Goal: Browse casually

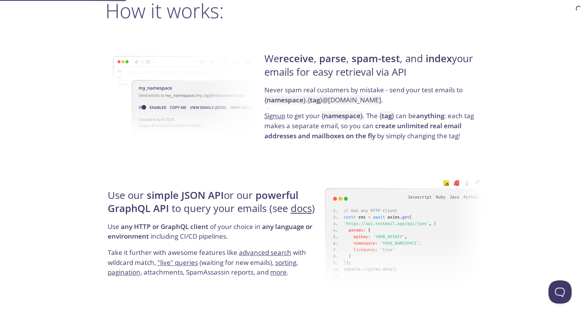
scroll to position [579, 0]
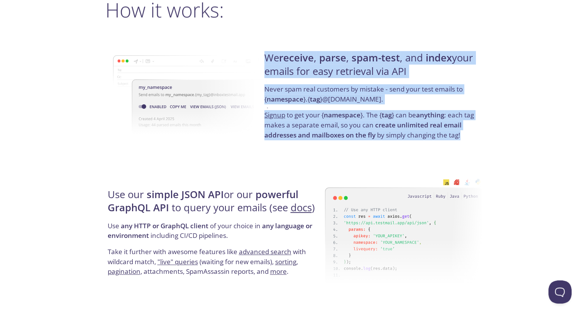
drag, startPoint x: 265, startPoint y: 54, endPoint x: 471, endPoint y: 138, distance: 222.0
click at [471, 138] on div "We receive , parse , spam-test , and index your emails for easy retrieval via A…" at bounding box center [372, 96] width 220 height 124
click at [471, 138] on p "Signup to get your { namespace } . The { tag } can be anything : each tag makes…" at bounding box center [371, 125] width 215 height 30
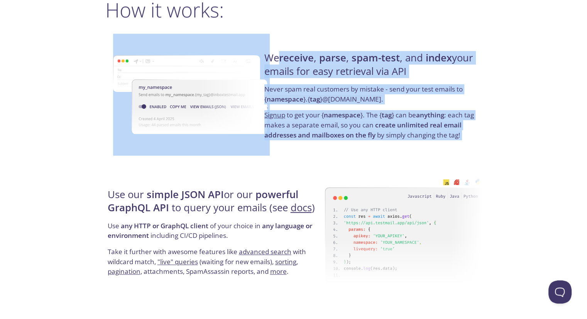
drag, startPoint x: 471, startPoint y: 138, endPoint x: 282, endPoint y: 58, distance: 205.4
click at [282, 58] on div "We receive , parse , spam-test , and index your emails for easy retrieval via A…" at bounding box center [372, 96] width 220 height 124
click at [281, 57] on h4 "We receive , parse , spam-test , and index your emails for easy retrieval via A…" at bounding box center [371, 67] width 215 height 33
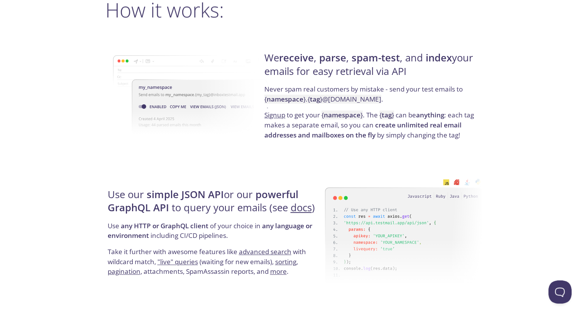
click at [414, 55] on h4 "We receive , parse , spam-test , and index your emails for easy retrieval via A…" at bounding box center [371, 67] width 215 height 33
drag, startPoint x: 358, startPoint y: 30, endPoint x: 476, endPoint y: 63, distance: 121.9
click at [476, 63] on h4 "We receive , parse , spam-test , and index your emails for easy retrieval via A…" at bounding box center [371, 67] width 215 height 33
drag, startPoint x: 446, startPoint y: 24, endPoint x: 432, endPoint y: 71, distance: 49.9
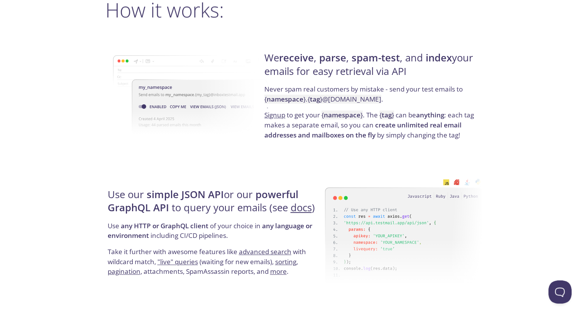
drag, startPoint x: 426, startPoint y: 67, endPoint x: 314, endPoint y: 6, distance: 127.9
click at [425, 68] on h4 "We receive , parse , spam-test , and index your emails for easy retrieval via A…" at bounding box center [371, 67] width 215 height 33
click at [313, 0] on h2 "How it works:" at bounding box center [293, 9] width 377 height 23
drag, startPoint x: 261, startPoint y: 26, endPoint x: 391, endPoint y: 65, distance: 136.2
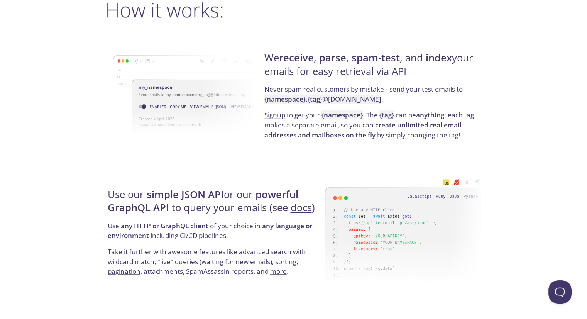
click at [391, 65] on h4 "We receive , parse , spam-test , and index your emails for easy retrieval via A…" at bounding box center [371, 67] width 215 height 33
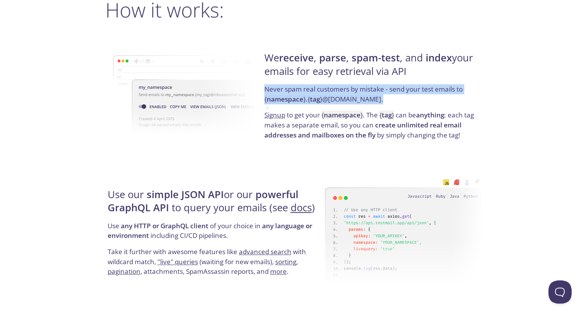
drag, startPoint x: 265, startPoint y: 88, endPoint x: 458, endPoint y: 96, distance: 193.9
click at [458, 96] on p "Never spam real customers by mistake - send your test emails to { namespace } .…" at bounding box center [371, 97] width 215 height 26
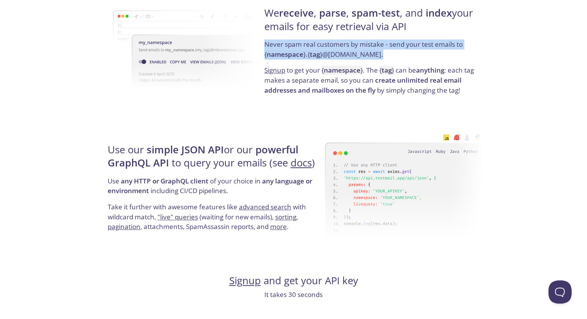
scroll to position [617, 0]
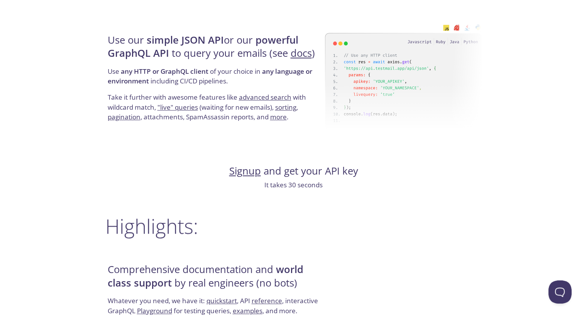
click at [189, 70] on strong "any HTTP or GraphQL client" at bounding box center [165, 71] width 88 height 9
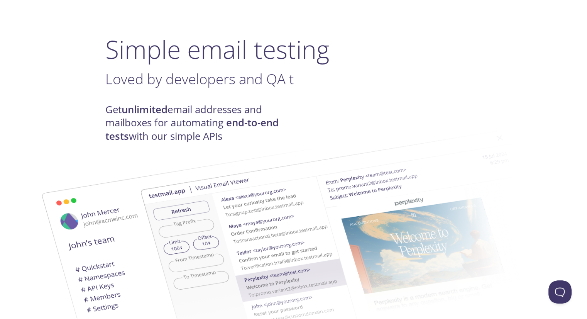
scroll to position [39, 0]
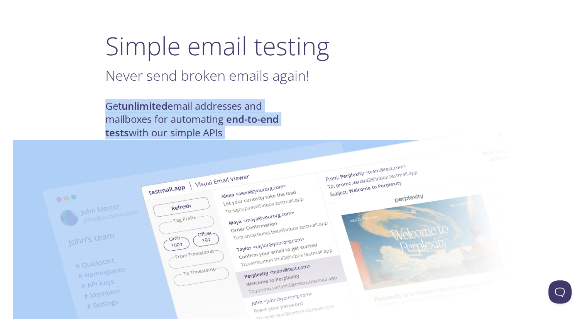
drag, startPoint x: 99, startPoint y: 97, endPoint x: 164, endPoint y: 123, distance: 69.8
click at [145, 118] on img at bounding box center [348, 245] width 417 height 261
click at [180, 101] on h4 "Get unlimited email addresses and mailboxes for automating end-to-end tests wit…" at bounding box center [199, 120] width 188 height 40
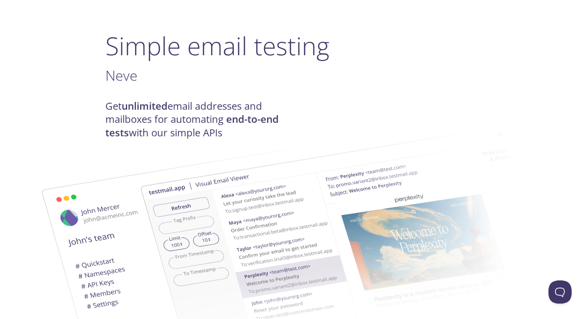
click at [184, 60] on h1 "Simple email testing" at bounding box center [293, 46] width 377 height 30
drag, startPoint x: 282, startPoint y: 61, endPoint x: 193, endPoint y: 61, distance: 89.1
click at [282, 61] on h1 "Simple email testing" at bounding box center [293, 46] width 377 height 30
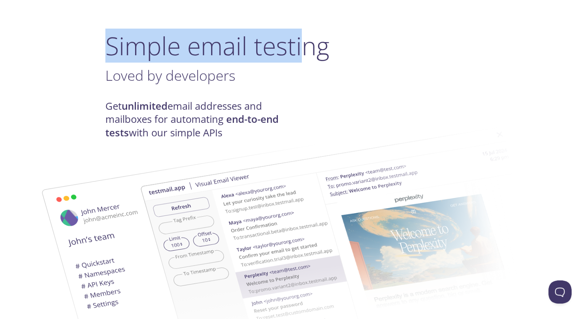
drag, startPoint x: 113, startPoint y: 41, endPoint x: 298, endPoint y: 46, distance: 185.3
click at [298, 46] on h1 "Simple email testing" at bounding box center [293, 46] width 377 height 30
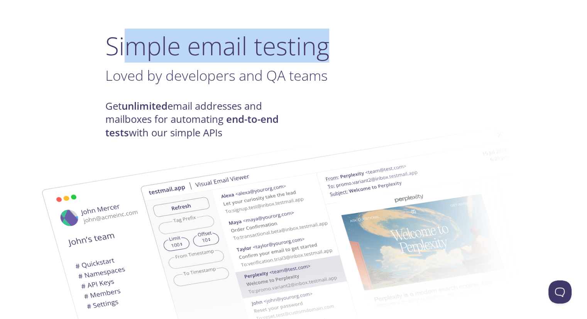
drag, startPoint x: 349, startPoint y: 53, endPoint x: 127, endPoint y: 30, distance: 222.6
click at [130, 31] on h1 "Simple email testing" at bounding box center [293, 46] width 377 height 30
click at [127, 31] on h1 "Simple email testing" at bounding box center [293, 46] width 377 height 30
drag, startPoint x: 127, startPoint y: 30, endPoint x: 343, endPoint y: 55, distance: 216.6
click at [343, 55] on h1 "Simple email testing" at bounding box center [293, 46] width 377 height 30
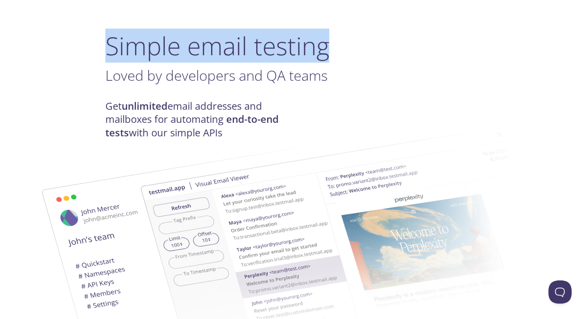
click at [343, 55] on h1 "Simple email testing" at bounding box center [293, 46] width 377 height 30
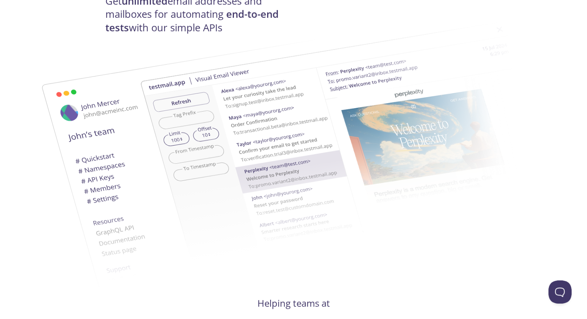
scroll to position [154, 0]
